Goal: Task Accomplishment & Management: Manage account settings

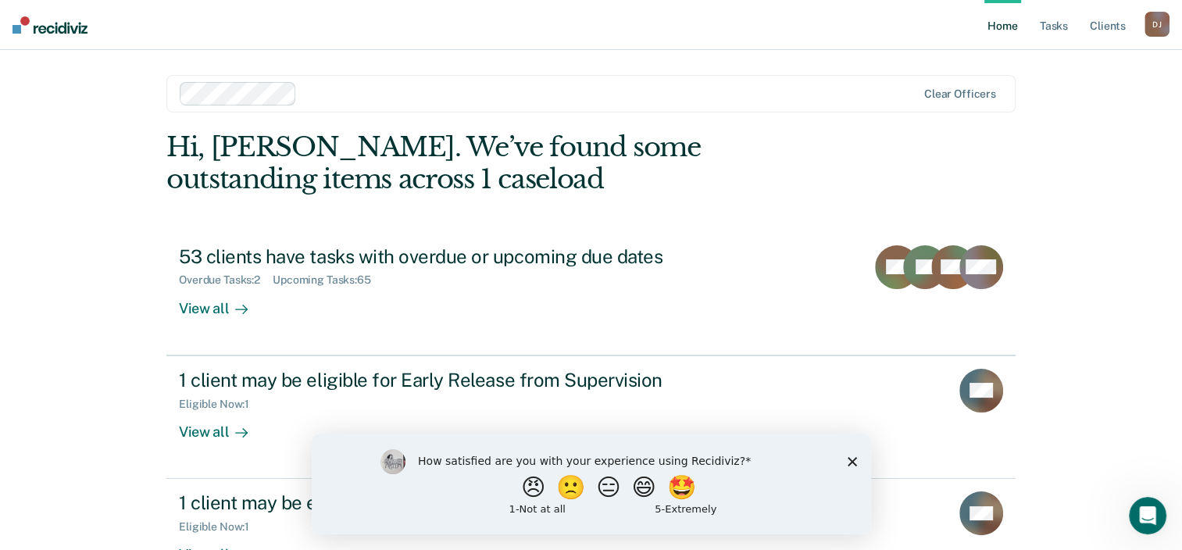
click at [847, 461] on icon "Close survey" at bounding box center [851, 460] width 9 height 9
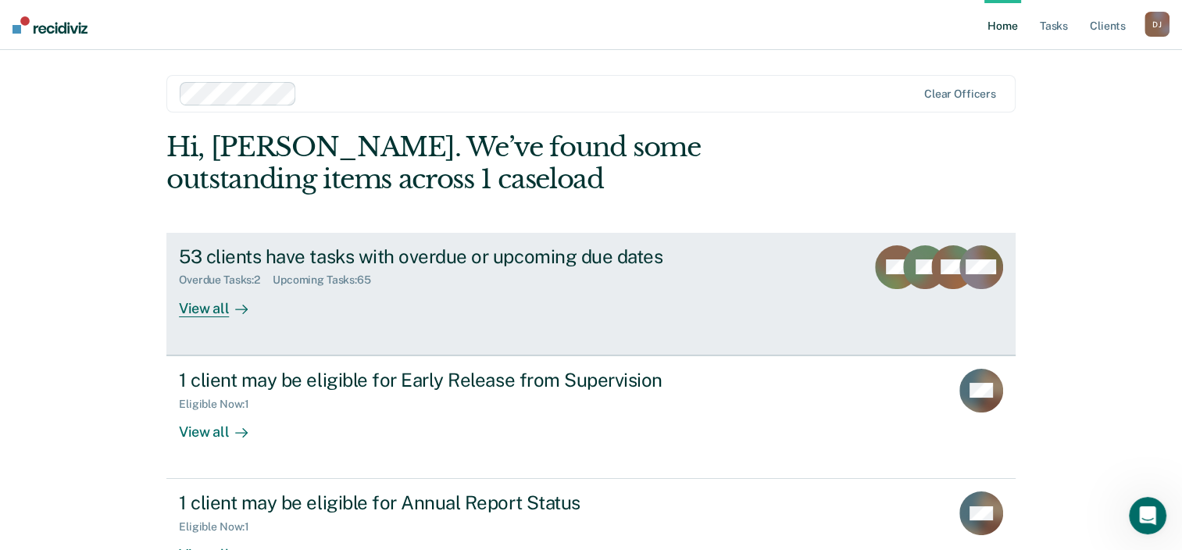
click at [217, 312] on div "View all" at bounding box center [222, 302] width 87 height 30
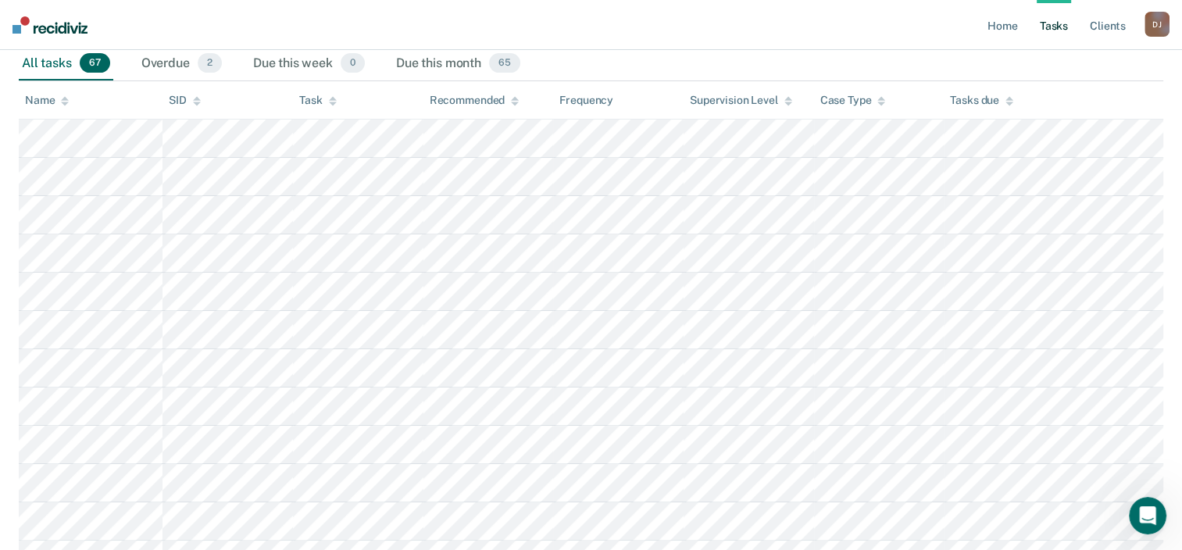
scroll to position [47, 0]
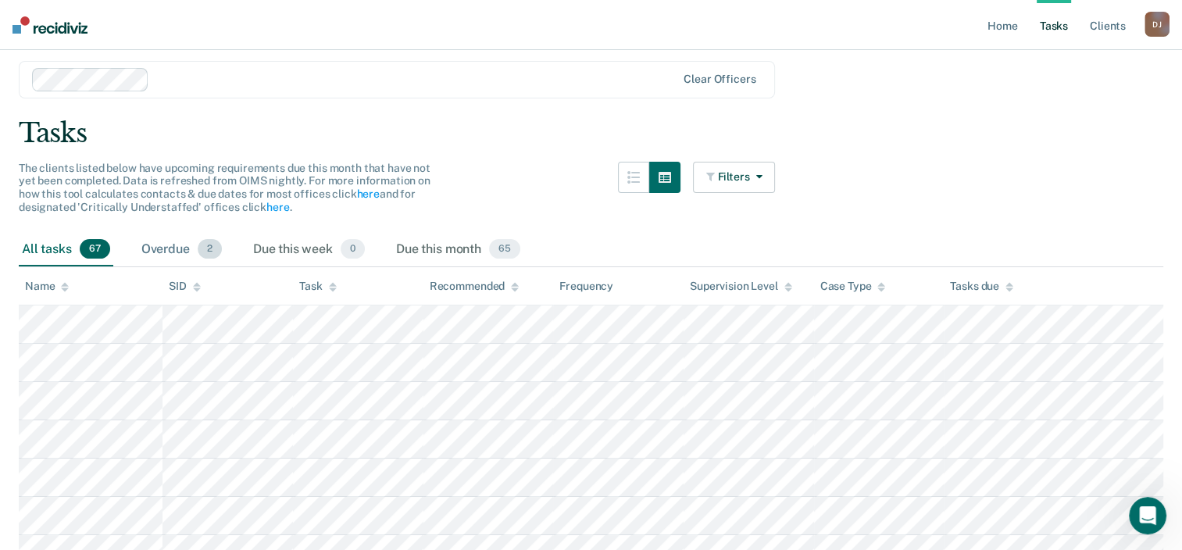
click at [187, 253] on div "Overdue 2" at bounding box center [181, 250] width 87 height 34
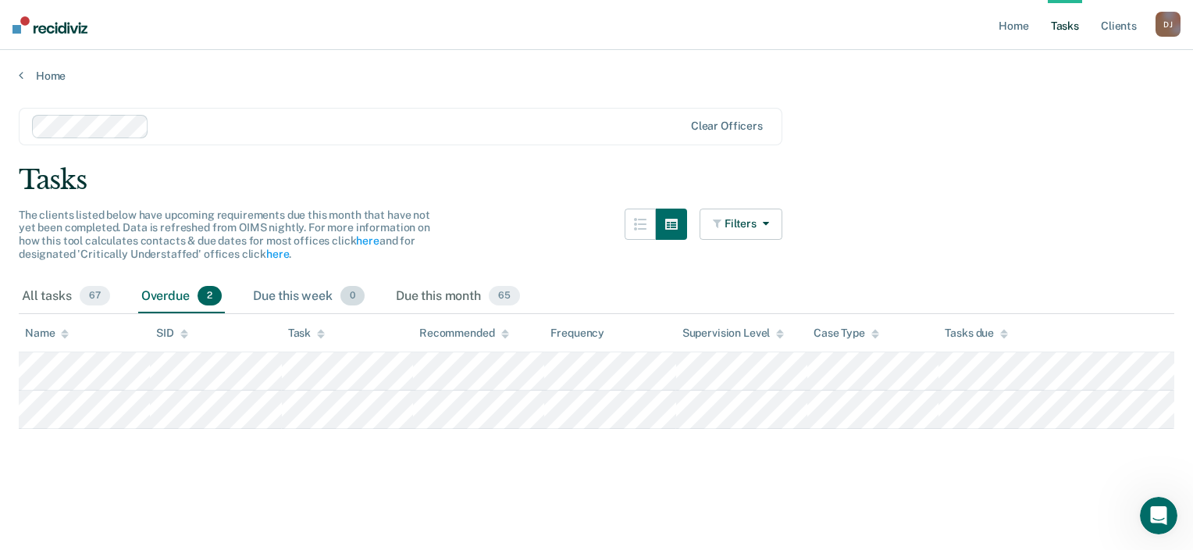
click at [303, 295] on div "Due this week 0" at bounding box center [309, 297] width 118 height 34
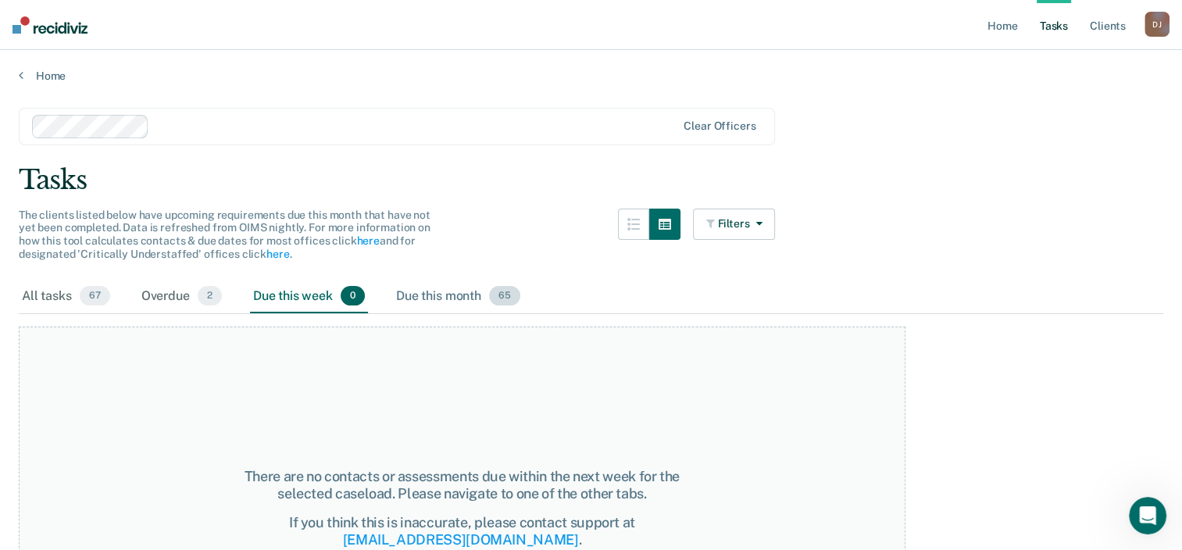
click at [420, 290] on div "Due this month 65" at bounding box center [458, 297] width 130 height 34
